Goal: Information Seeking & Learning: Learn about a topic

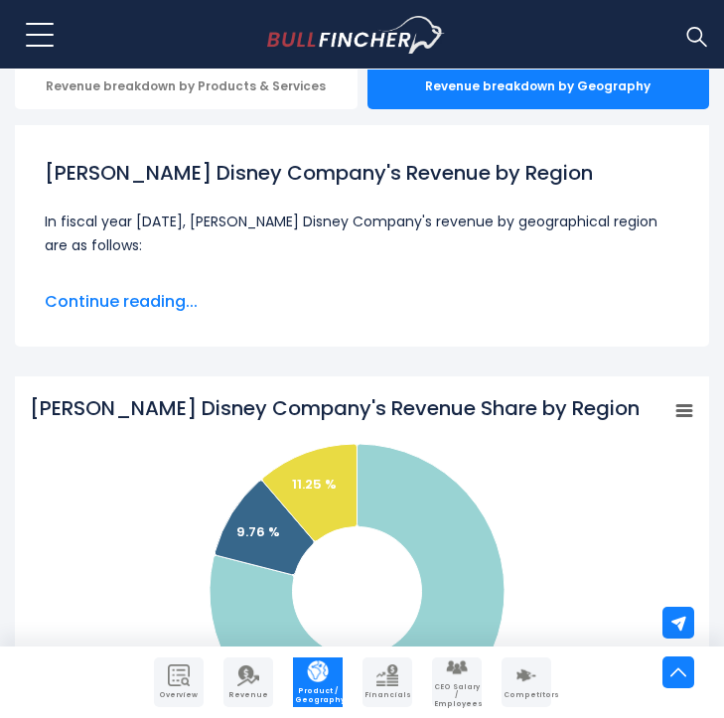
scroll to position [475, 0]
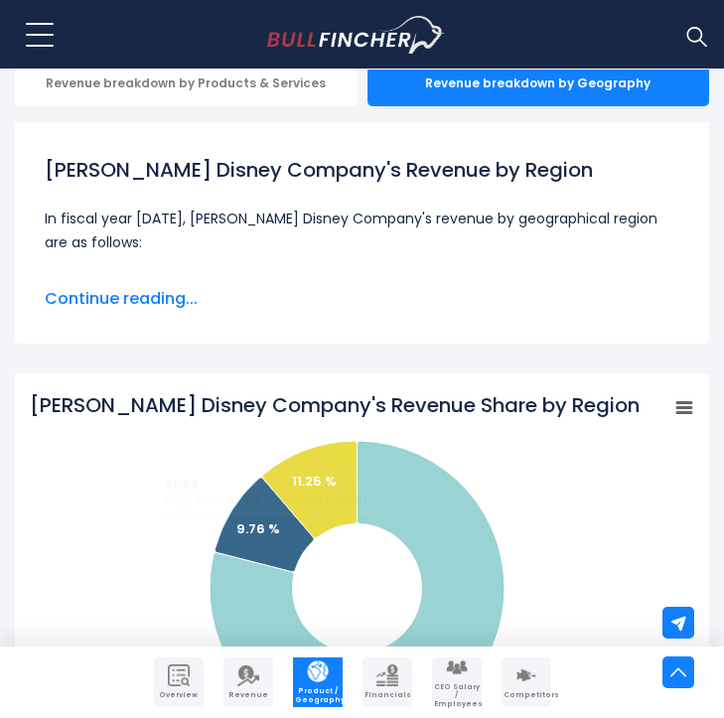
click at [118, 299] on span "Continue reading..." at bounding box center [362, 299] width 634 height 24
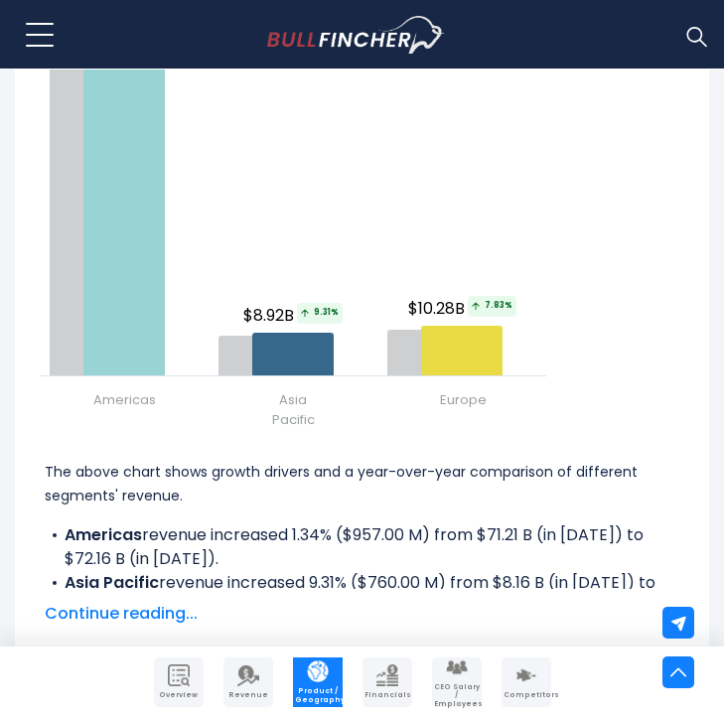
scroll to position [2906, 0]
click at [177, 602] on span "Continue reading..." at bounding box center [362, 614] width 634 height 24
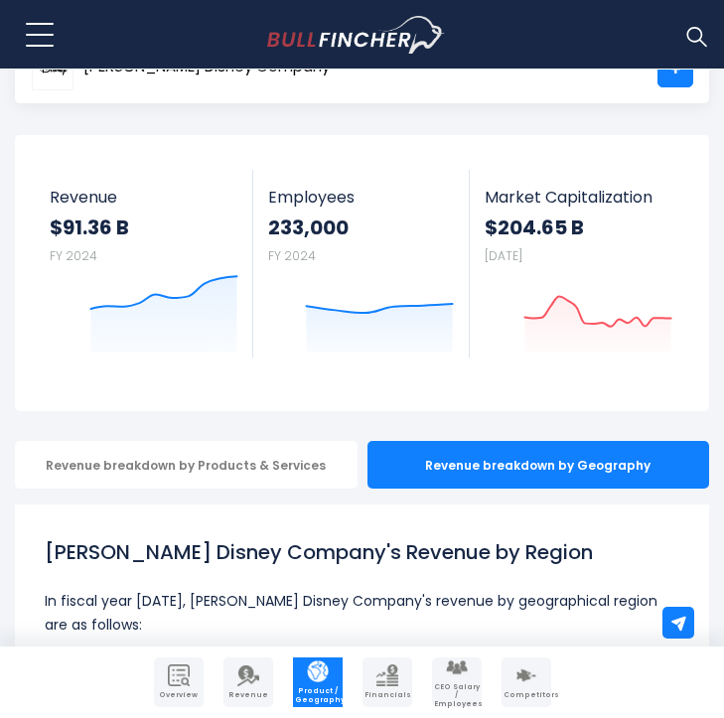
scroll to position [103, 0]
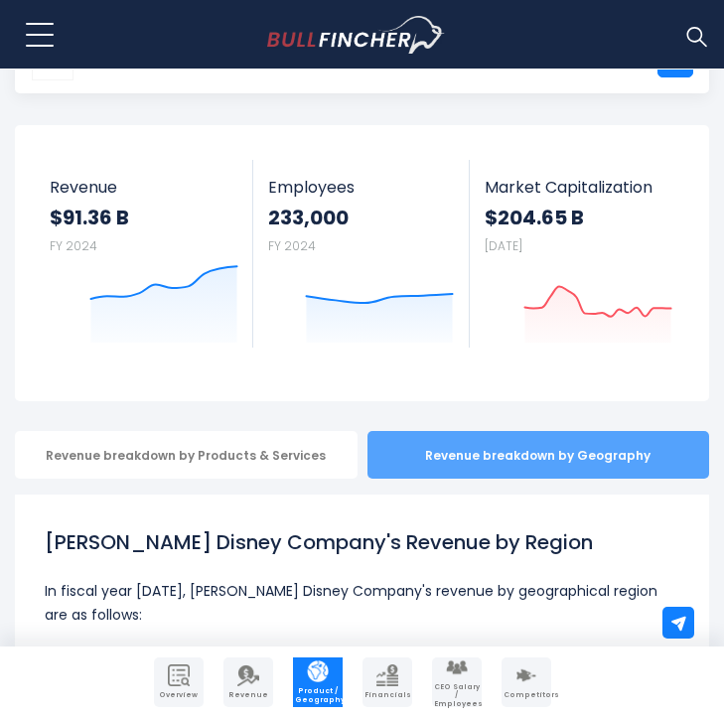
click at [412, 476] on div "Revenue breakdown by Geography" at bounding box center [538, 455] width 342 height 48
click at [469, 454] on div "Revenue breakdown by Geography" at bounding box center [538, 455] width 342 height 48
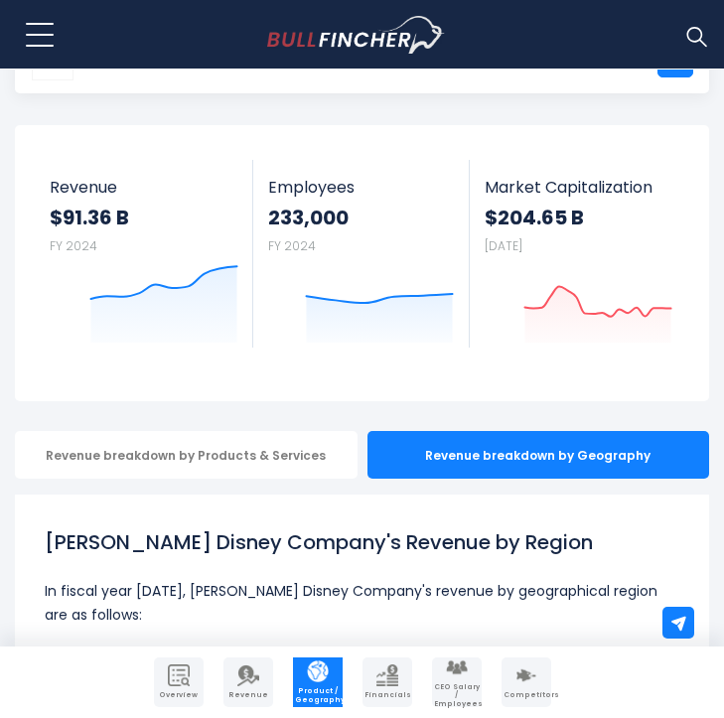
click at [180, 680] on img "Company Overview" at bounding box center [179, 675] width 22 height 22
click at [668, 77] on link "+" at bounding box center [675, 60] width 36 height 36
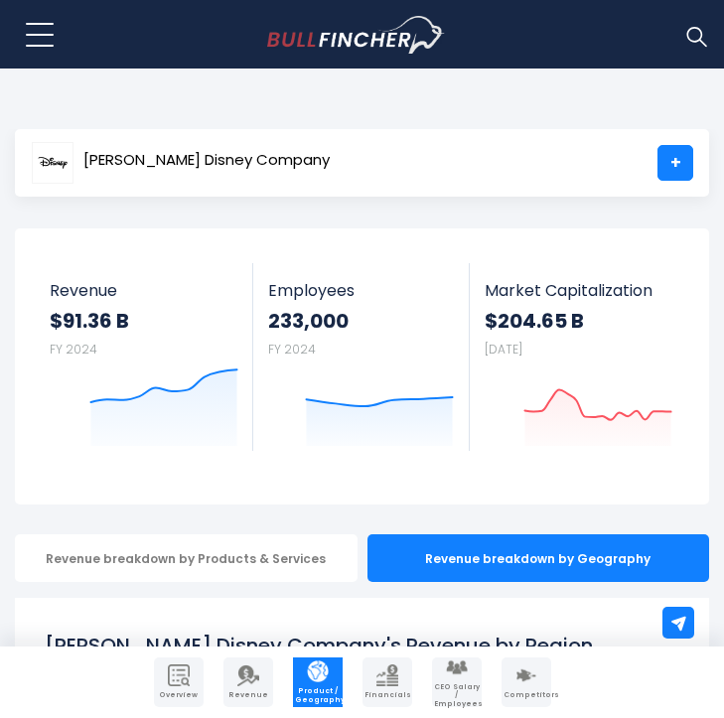
click at [182, 687] on link "Overview" at bounding box center [179, 682] width 50 height 50
click at [243, 679] on img "Company Revenue" at bounding box center [248, 675] width 22 height 22
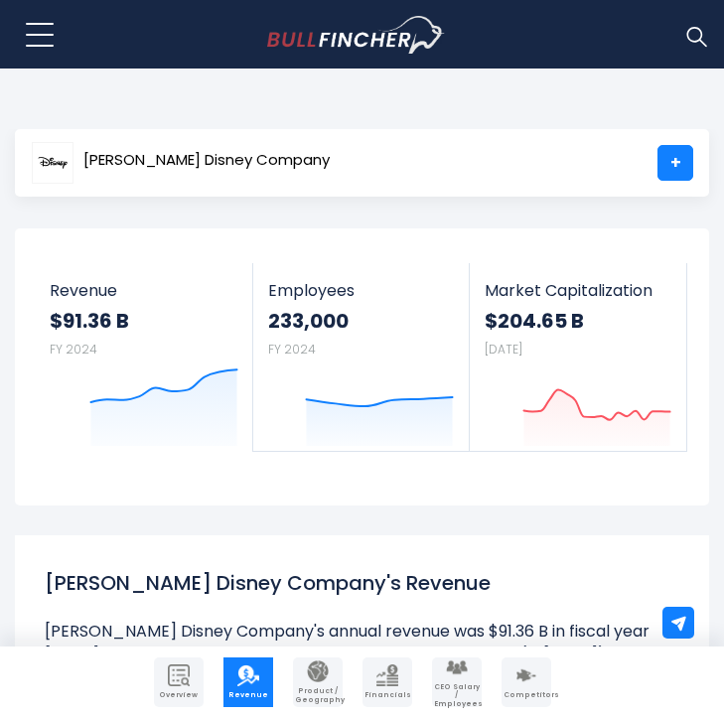
click at [195, 673] on link "Overview" at bounding box center [179, 682] width 50 height 50
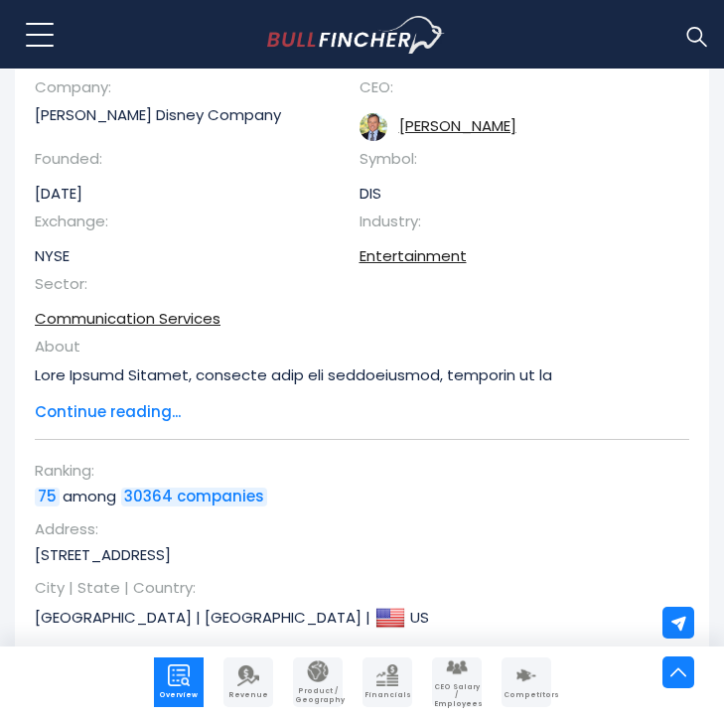
scroll to position [442, 0]
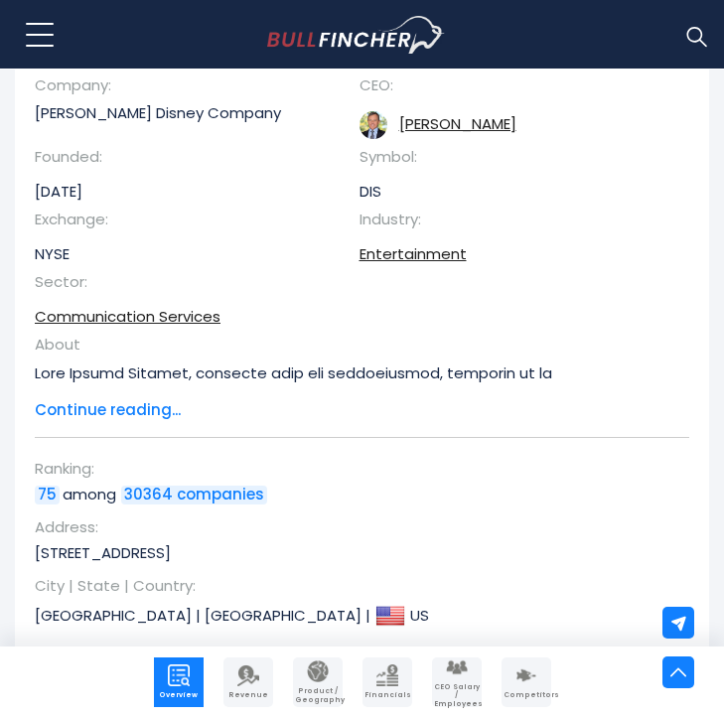
click at [155, 416] on span "Continue reading..." at bounding box center [347, 410] width 624 height 23
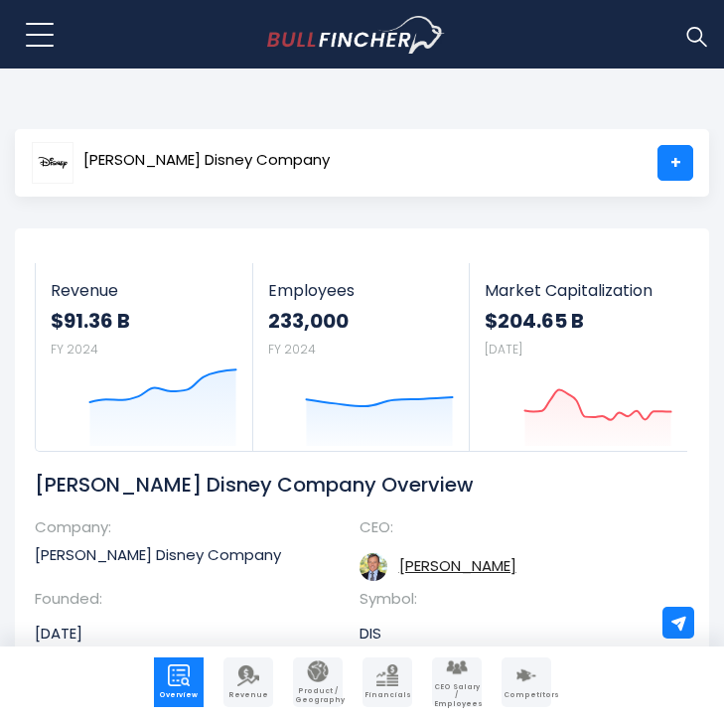
scroll to position [0, 0]
